Goal: Check status: Check status

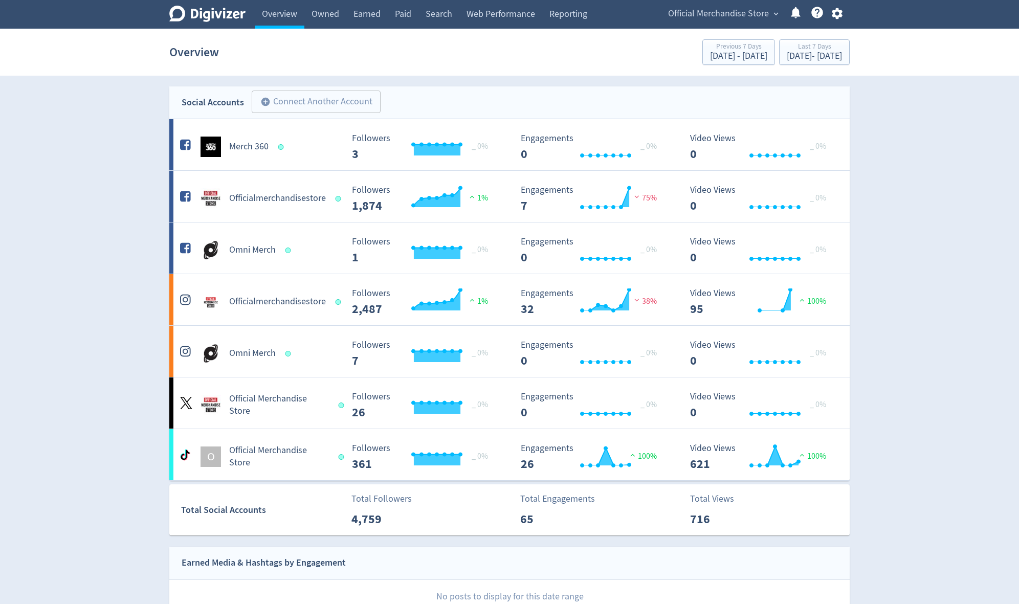
click at [757, 15] on span "Official Merchandise Store" at bounding box center [718, 14] width 101 height 16
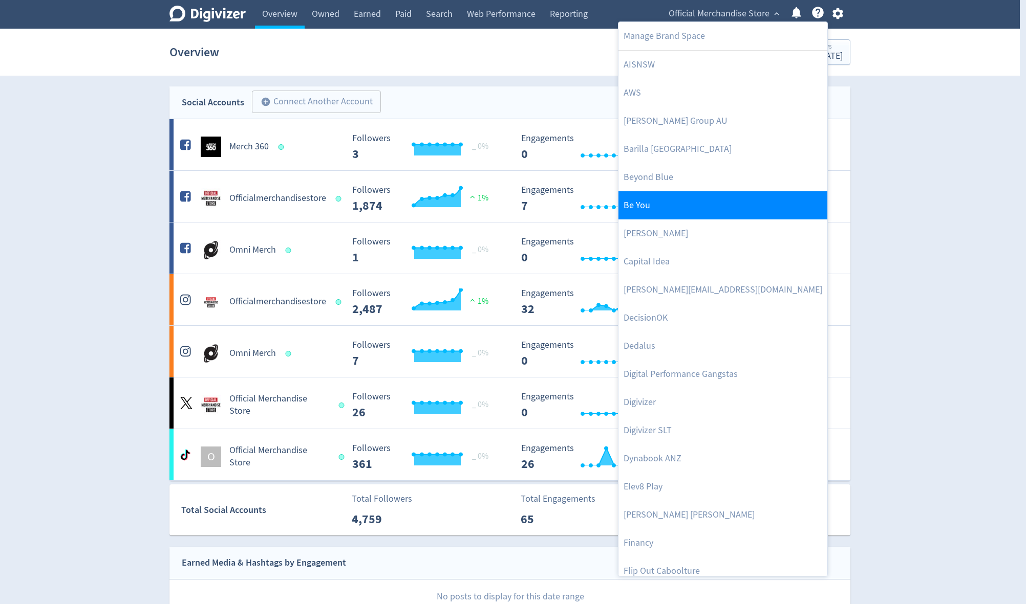
click at [679, 203] on link "Be You" at bounding box center [722, 205] width 209 height 28
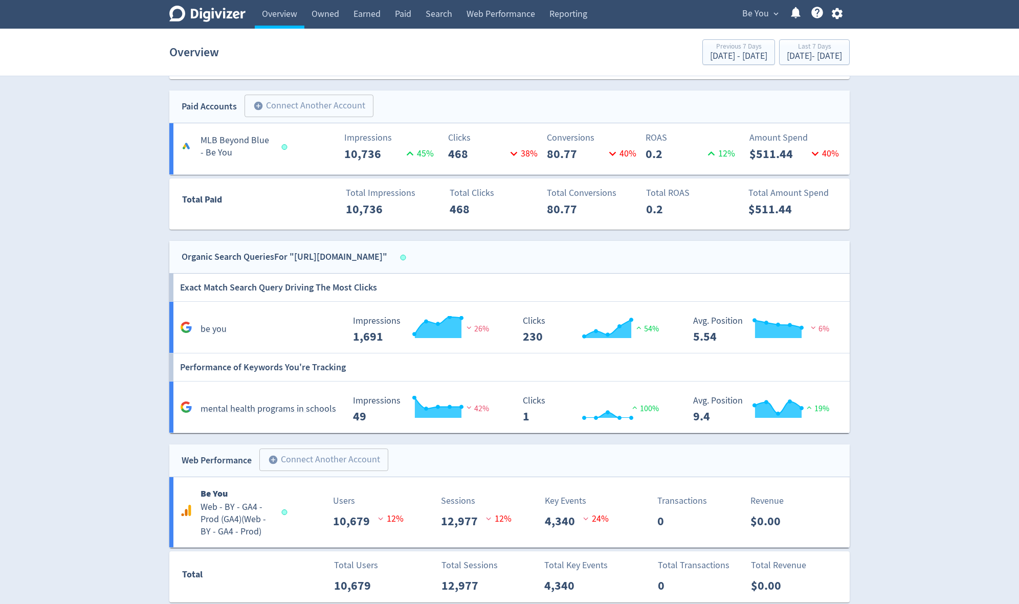
scroll to position [318, 0]
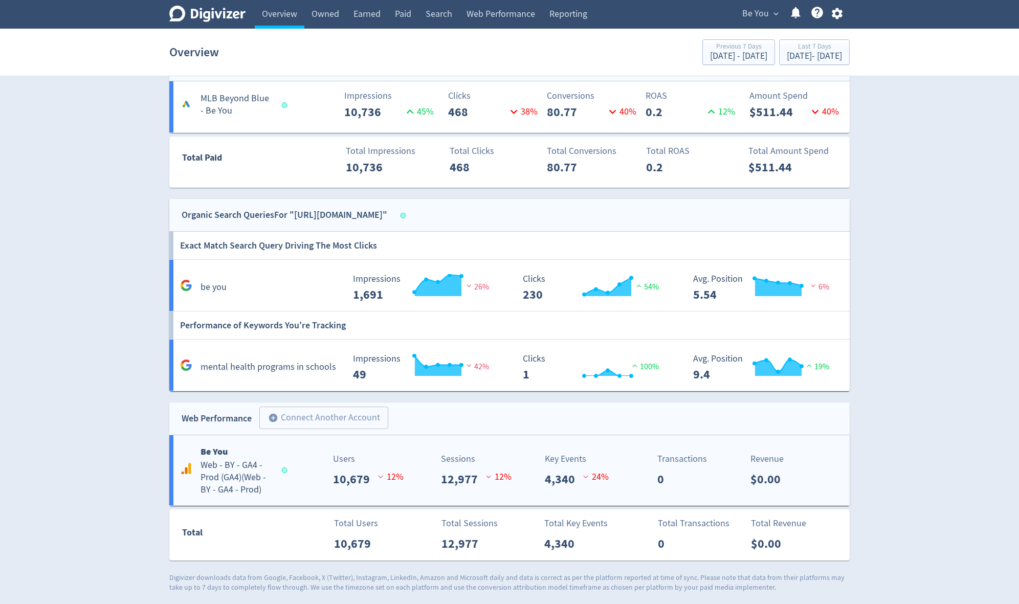
click at [237, 475] on h5 "Web - BY - GA4 - Prod (GA4) ( Web - BY - GA4 - Prod )" at bounding box center [237, 478] width 72 height 37
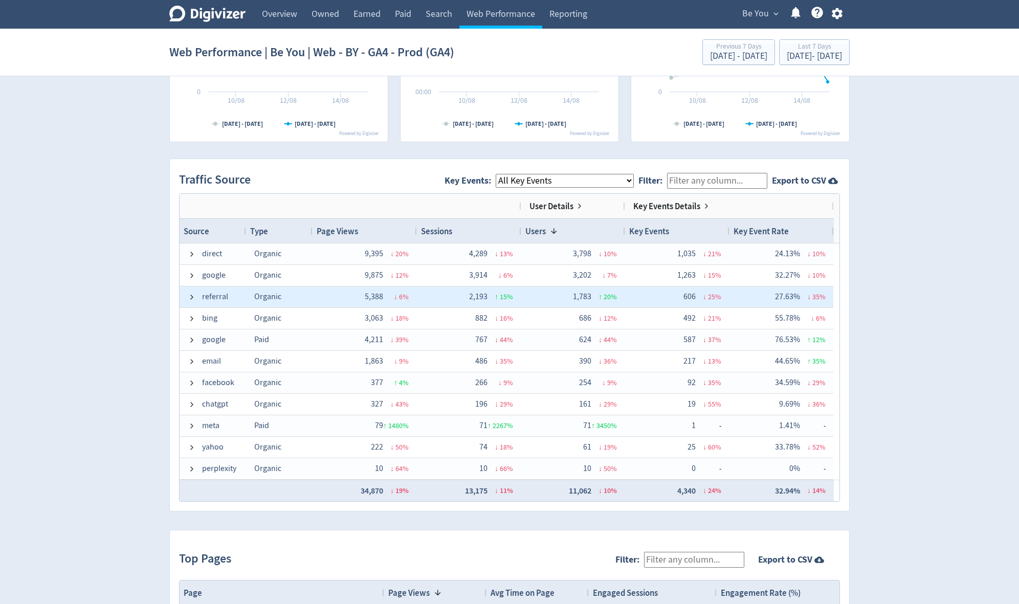
scroll to position [592, 0]
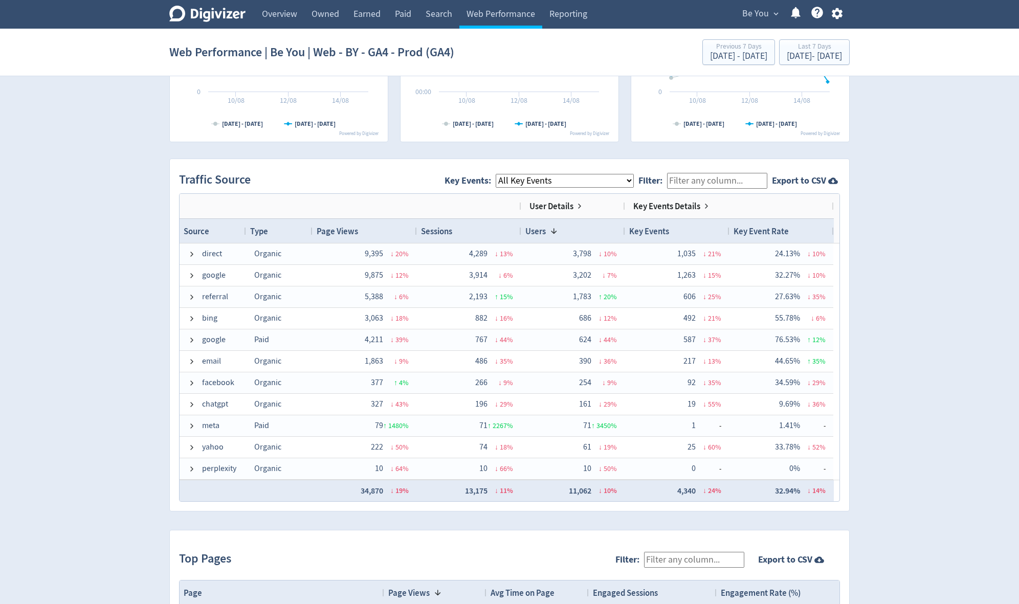
click at [628, 180] on select "All Key Events eCommerce module_start resource login_complete register_complete…" at bounding box center [565, 181] width 138 height 14
select select "module_complete"
click at [505, 174] on select "All Key Events eCommerce module_start resource login_complete register_complete…" at bounding box center [565, 181] width 138 height 14
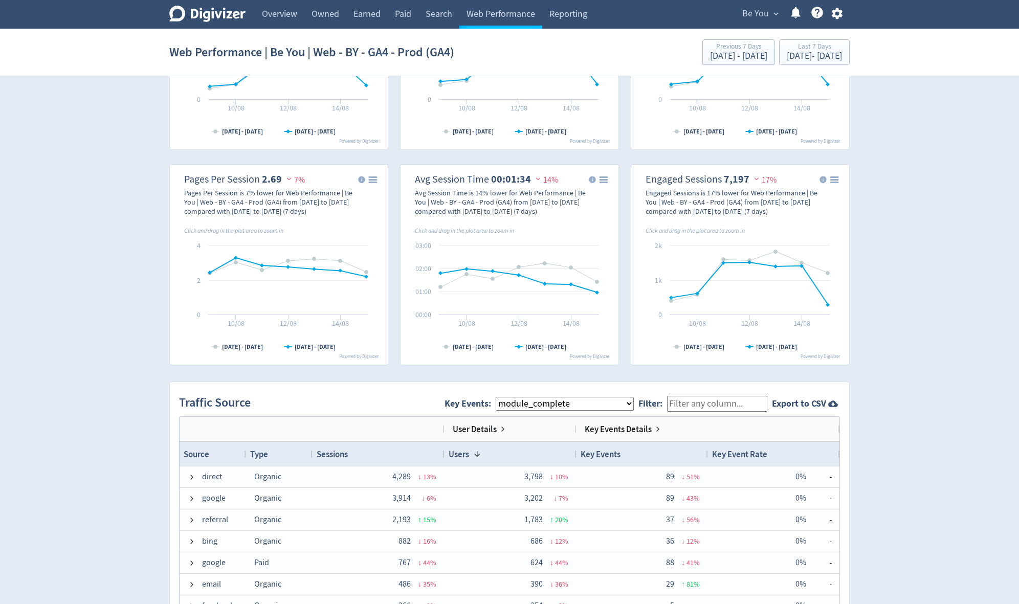
scroll to position [368, 0]
click at [787, 54] on div "[DATE] - [DATE]" at bounding box center [814, 56] width 55 height 9
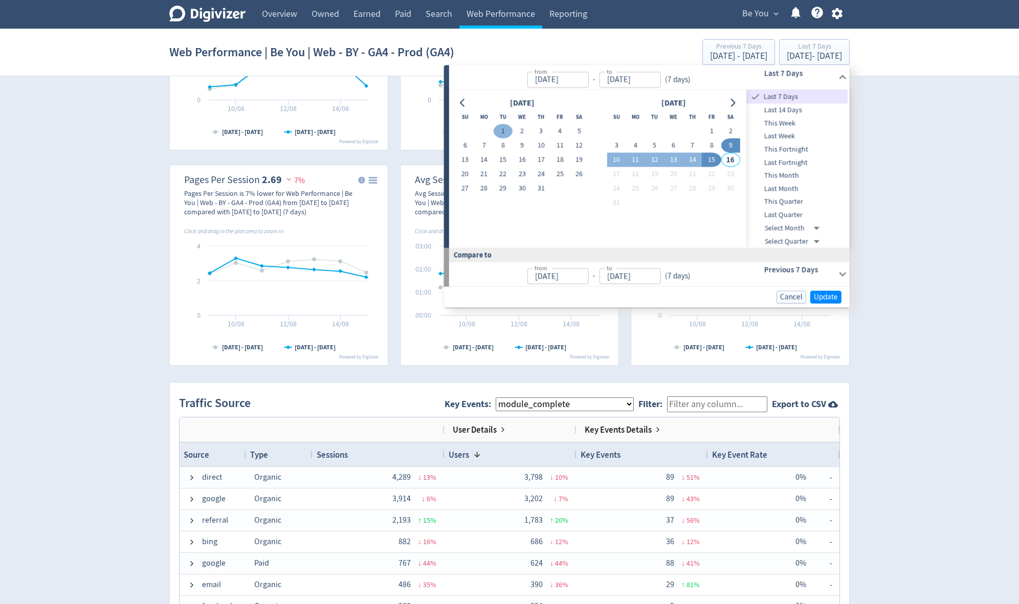
click at [503, 125] on button "1" at bounding box center [503, 131] width 19 height 14
type input "[DATE]"
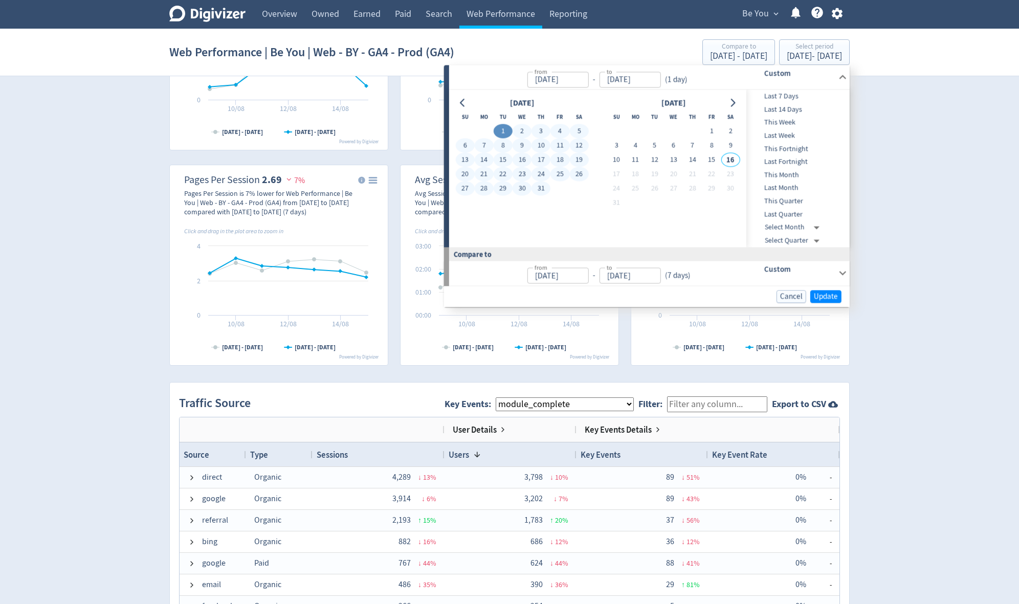
click at [539, 184] on button "31" at bounding box center [541, 189] width 19 height 14
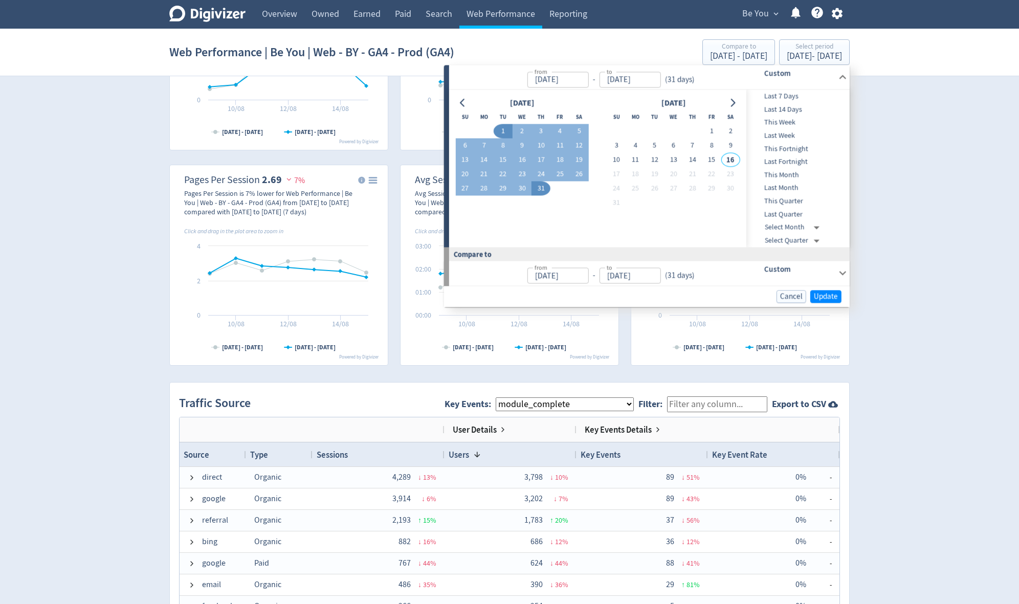
type input "[DATE]"
click at [822, 293] on span "Update" at bounding box center [826, 297] width 24 height 8
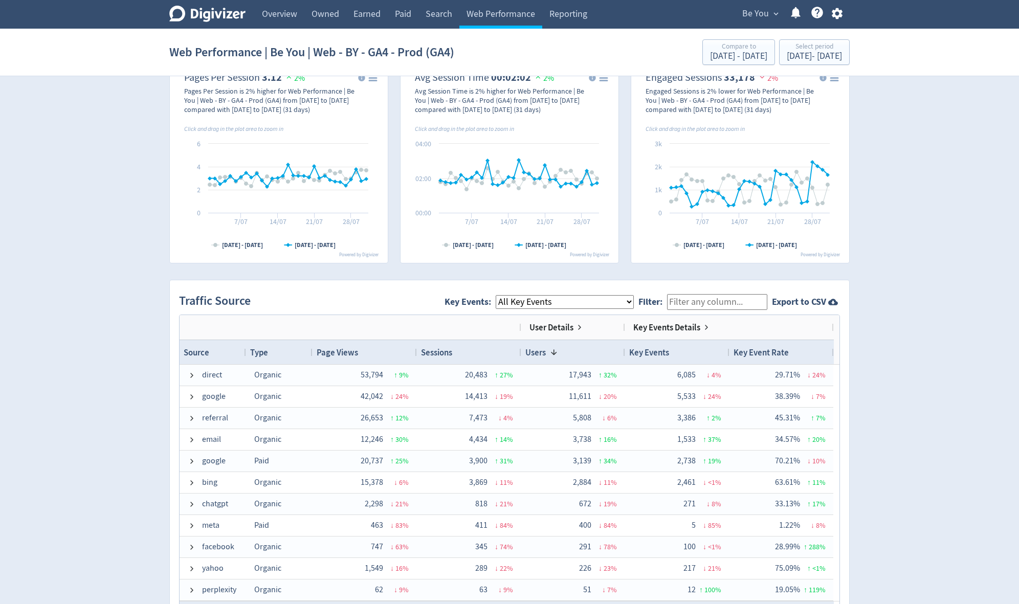
scroll to position [468, 0]
click at [590, 304] on select "All Key Events eCommerce module_start resource login_complete register_complete…" at bounding box center [565, 304] width 138 height 14
select select "module_complete"
click at [505, 297] on select "All Key Events eCommerce module_start resource login_complete register_complete…" at bounding box center [565, 304] width 138 height 14
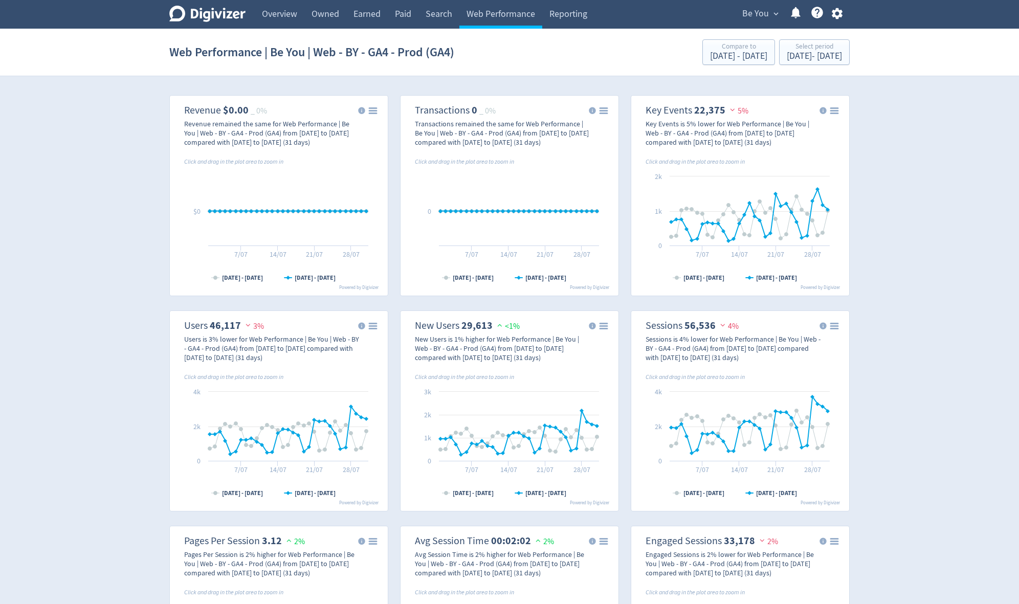
scroll to position [0, 0]
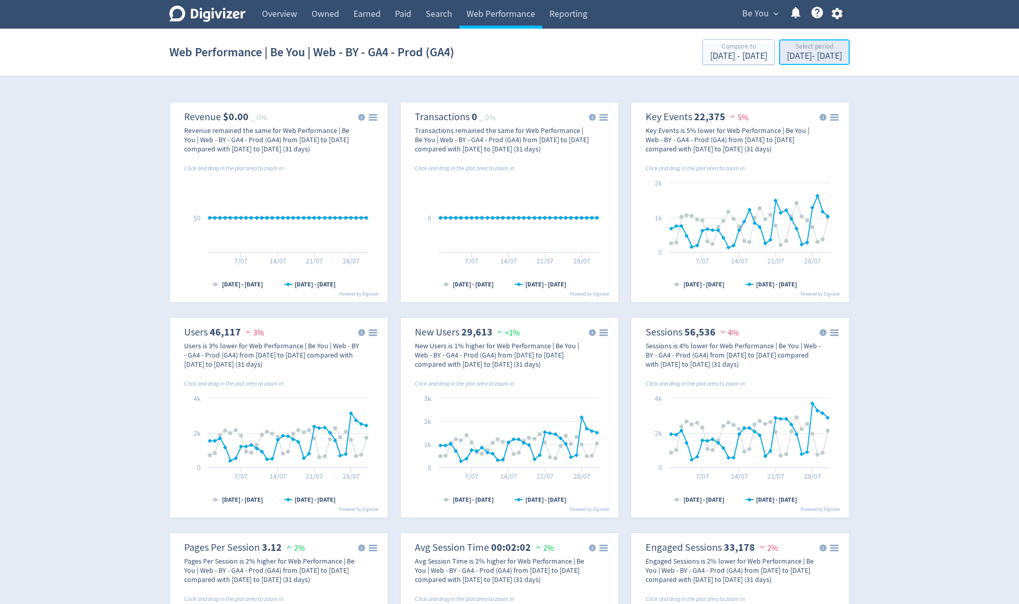
click at [805, 44] on div "Select period" at bounding box center [814, 47] width 55 height 9
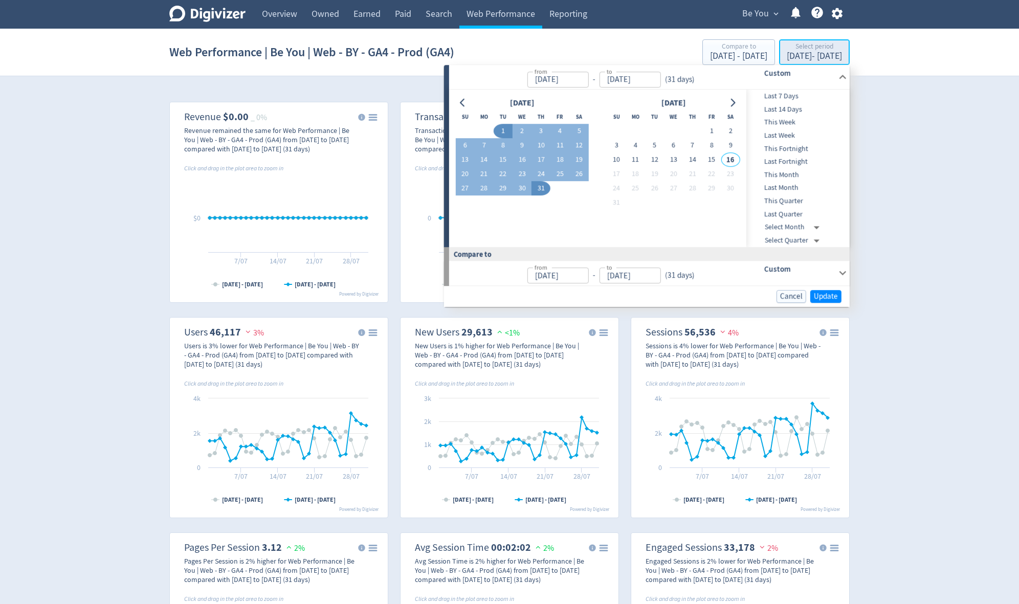
type input "[DATE]"
click at [708, 130] on button "1" at bounding box center [711, 131] width 19 height 14
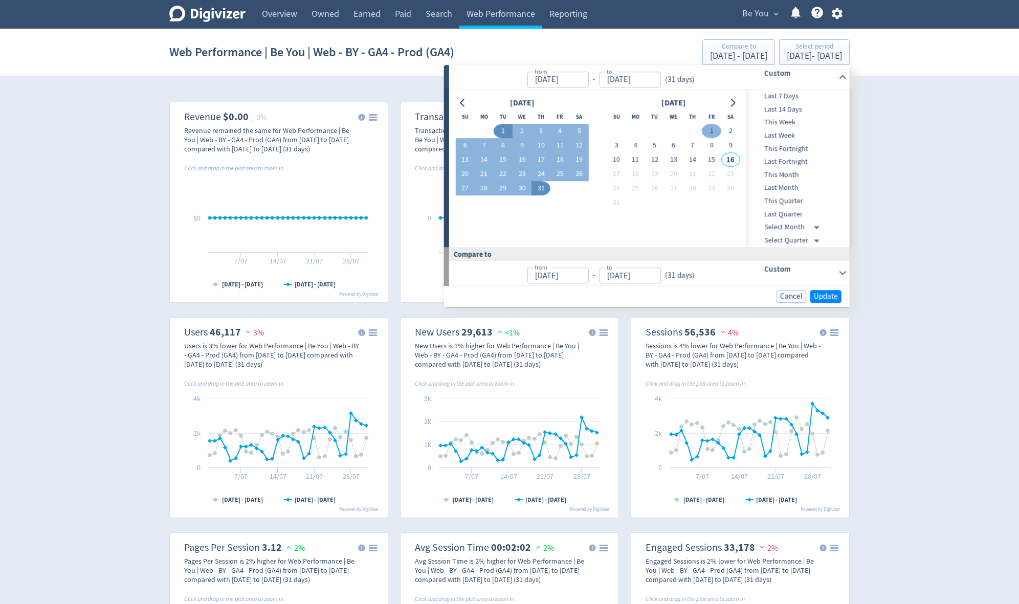
type input "[DATE]"
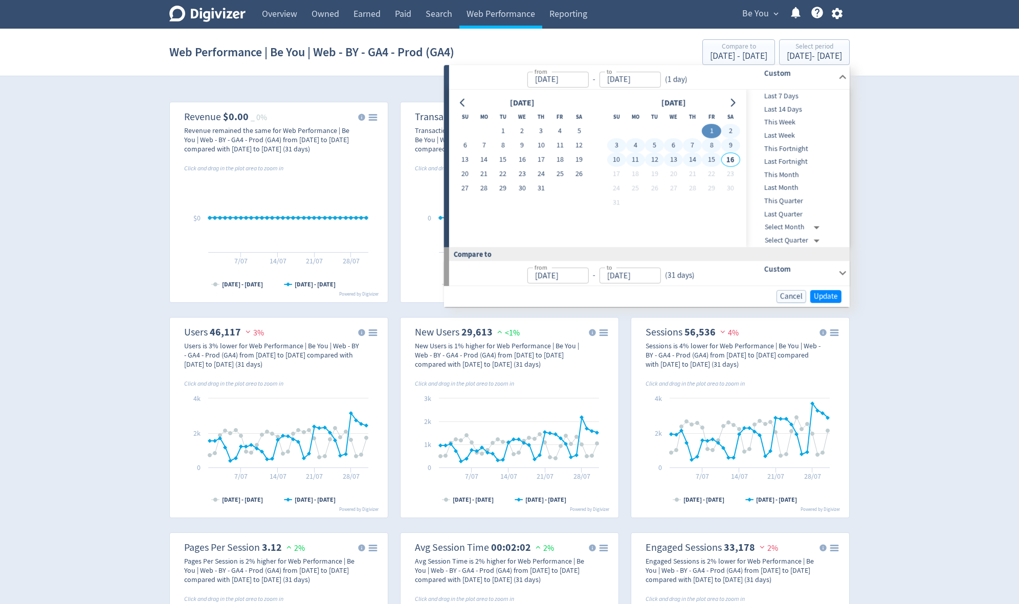
click at [713, 161] on button "15" at bounding box center [711, 160] width 19 height 14
type input "[DATE]"
click at [831, 295] on span "Update" at bounding box center [826, 297] width 24 height 8
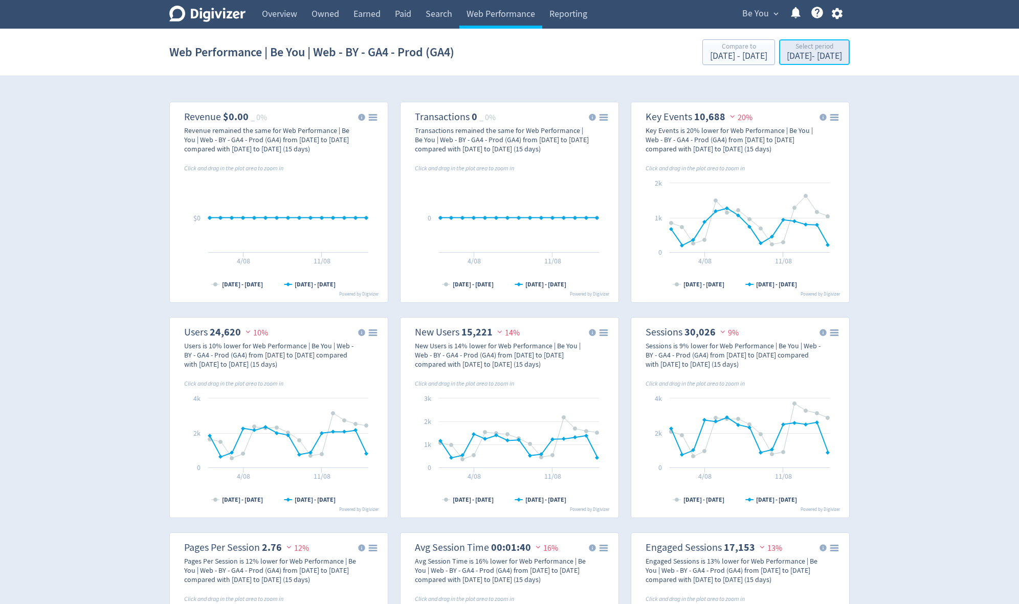
click at [787, 55] on div "[DATE] - [DATE]" at bounding box center [814, 56] width 55 height 9
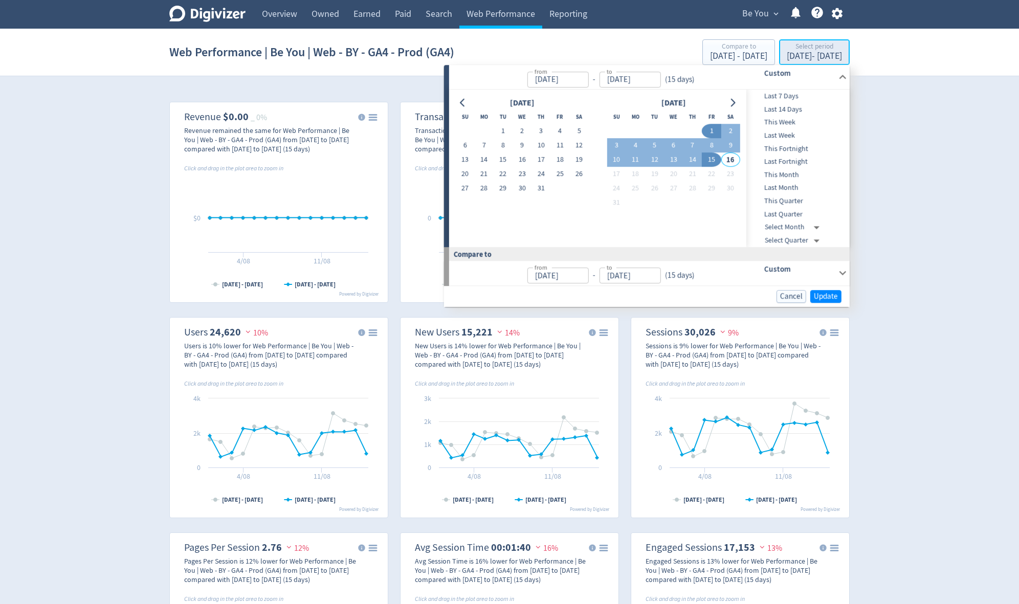
type input "[DATE]"
click at [507, 127] on button "1" at bounding box center [503, 131] width 19 height 14
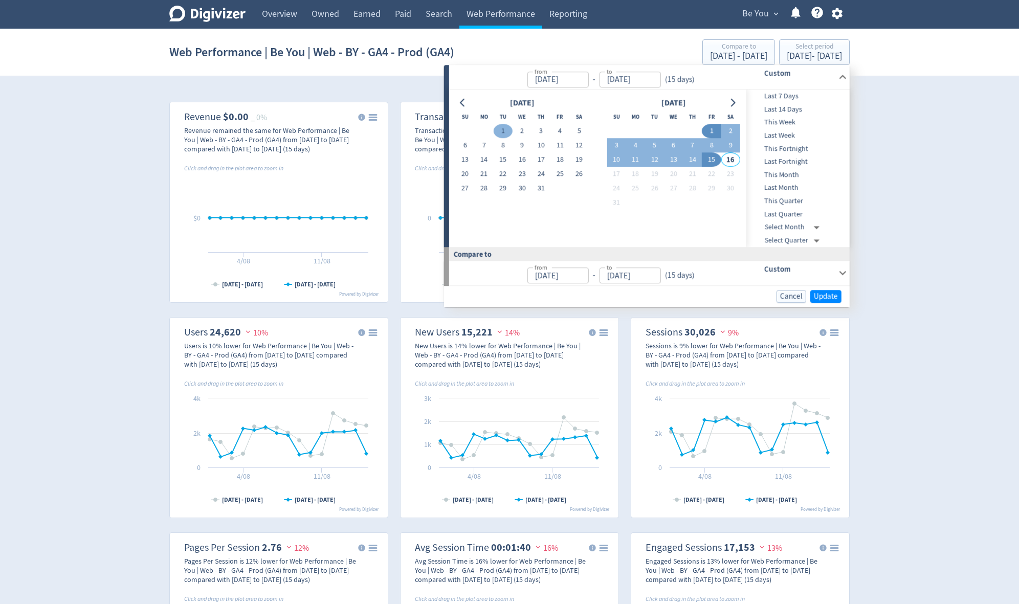
type input "[DATE]"
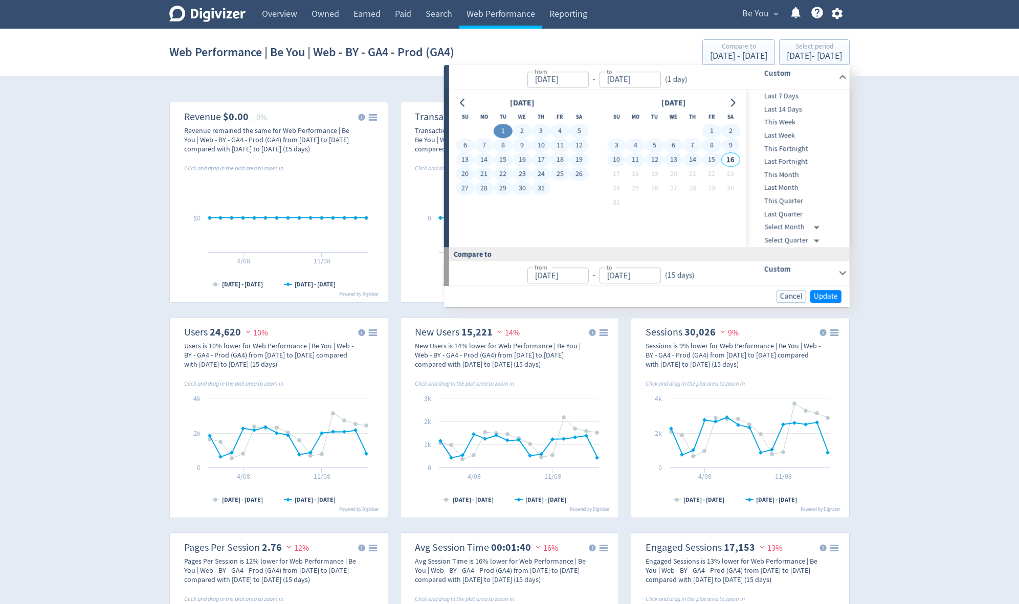
click at [711, 163] on button "15" at bounding box center [711, 160] width 19 height 14
type input "[DATE]"
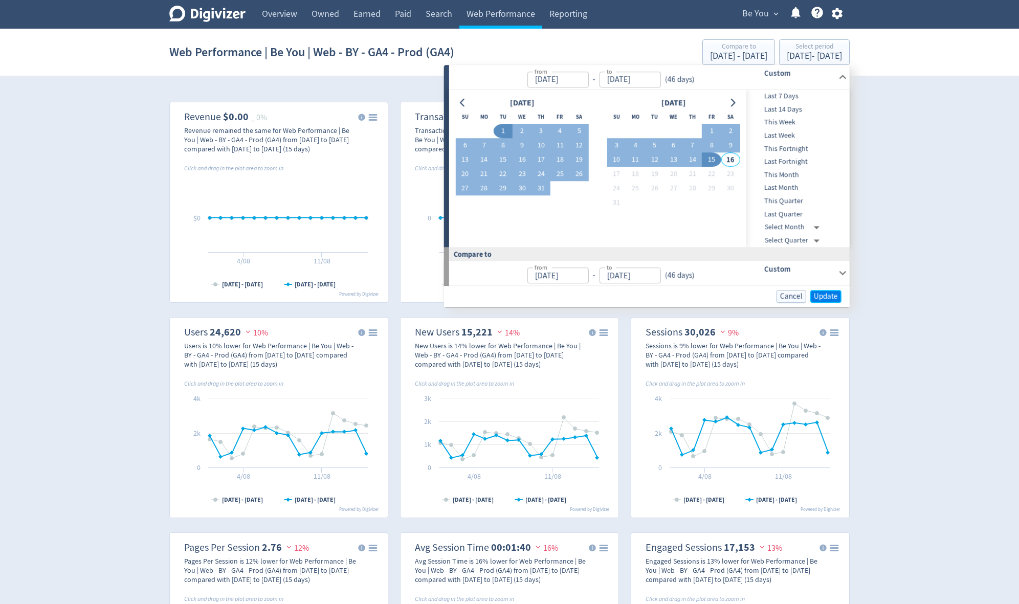
click at [829, 296] on span "Update" at bounding box center [826, 297] width 24 height 8
